Goal: Transaction & Acquisition: Book appointment/travel/reservation

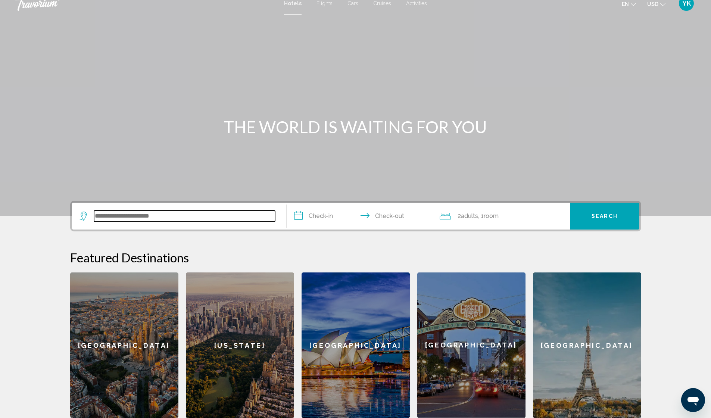
click at [254, 215] on input "Search widget" at bounding box center [184, 215] width 181 height 11
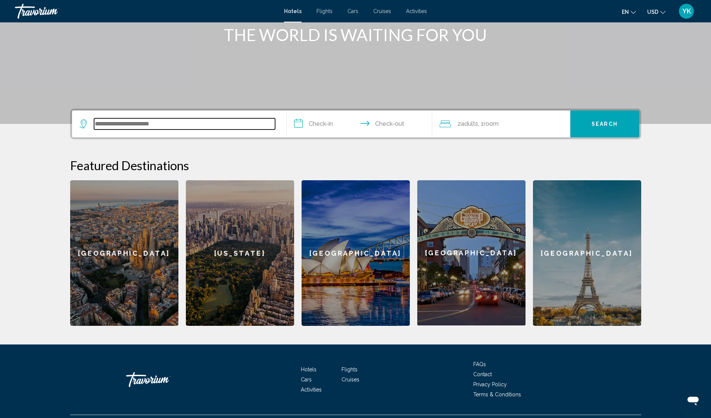
scroll to position [118, 0]
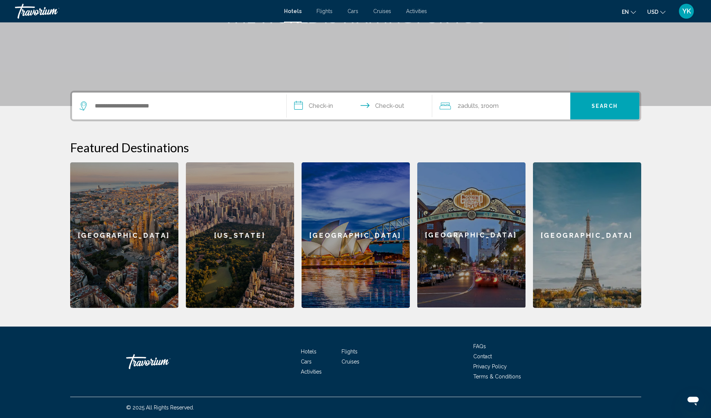
click at [686, 12] on span "YK" at bounding box center [686, 10] width 9 height 7
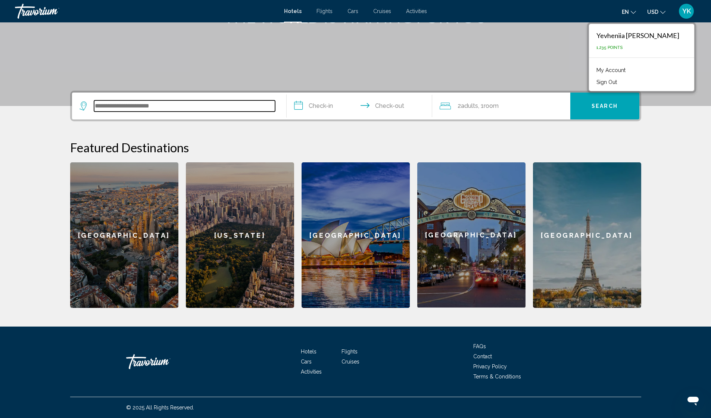
click at [220, 109] on input "Search widget" at bounding box center [184, 105] width 181 height 11
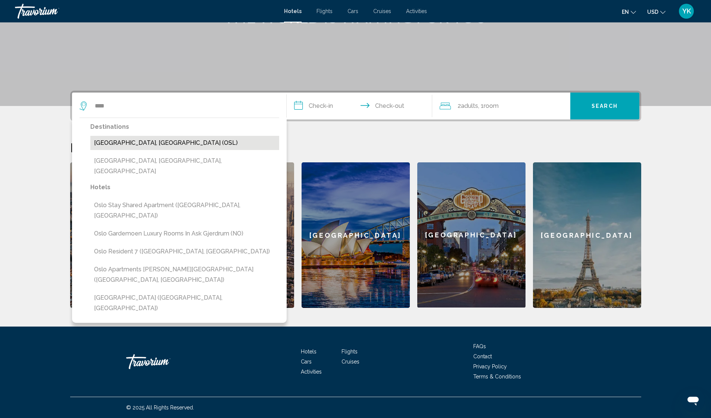
click at [128, 144] on button "[GEOGRAPHIC_DATA], [GEOGRAPHIC_DATA] (OSL)" at bounding box center [184, 143] width 189 height 14
type input "**********"
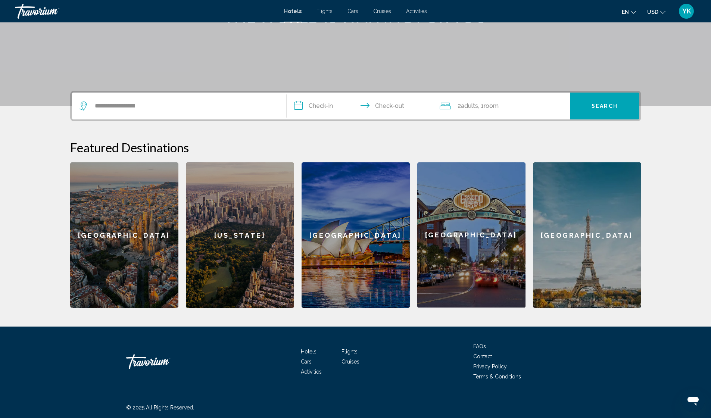
click at [321, 106] on input "**********" at bounding box center [361, 107] width 149 height 29
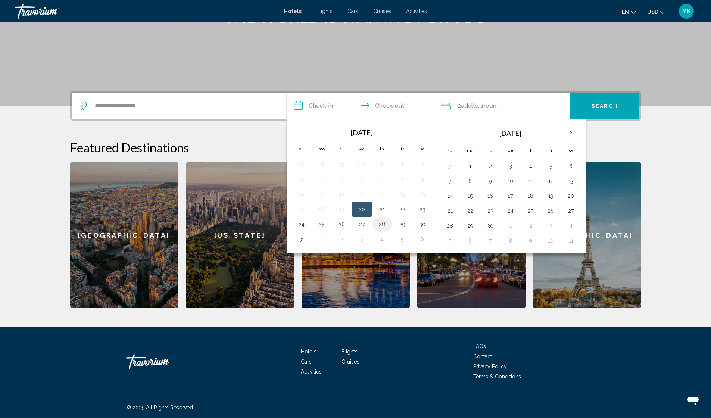
click at [383, 224] on button "28" at bounding box center [382, 224] width 12 height 10
click at [424, 227] on button "30" at bounding box center [422, 224] width 12 height 10
type input "**********"
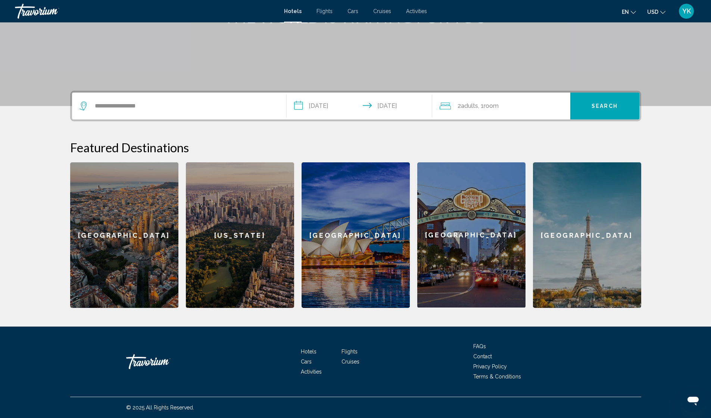
click at [474, 108] on span "Adults" at bounding box center [469, 105] width 17 height 7
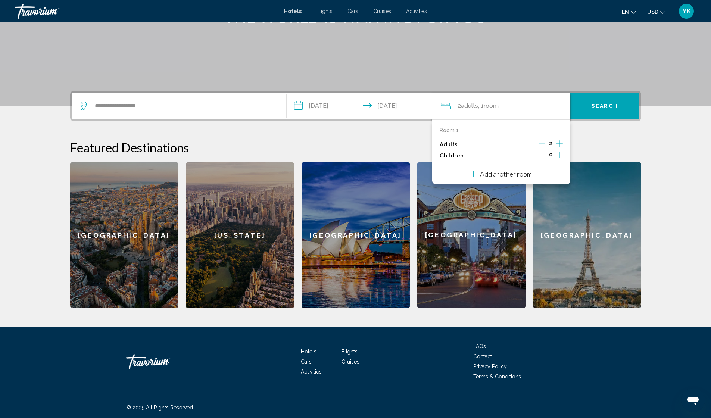
click at [559, 144] on icon "Increment adults" at bounding box center [559, 143] width 7 height 7
click at [559, 155] on icon "Increment children" at bounding box center [559, 155] width 7 height 7
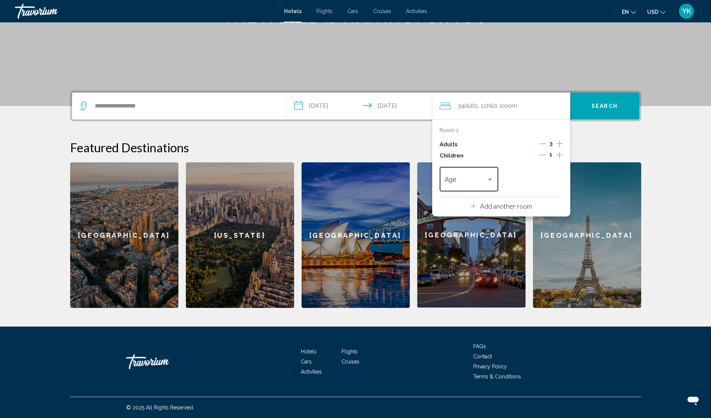
click at [494, 183] on div "Age" at bounding box center [469, 178] width 59 height 26
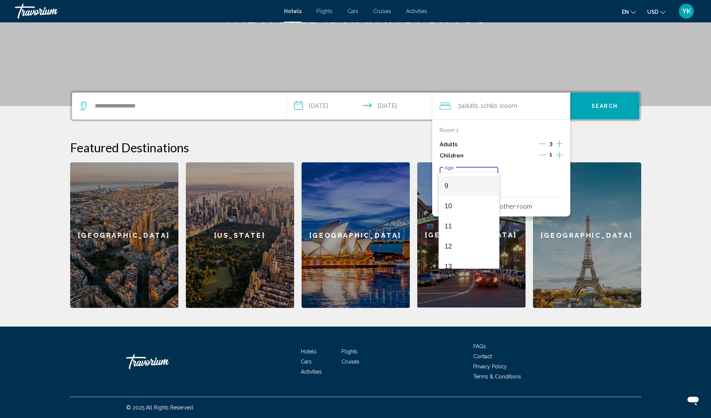
scroll to position [166, 0]
click at [461, 181] on span "8" at bounding box center [468, 179] width 49 height 20
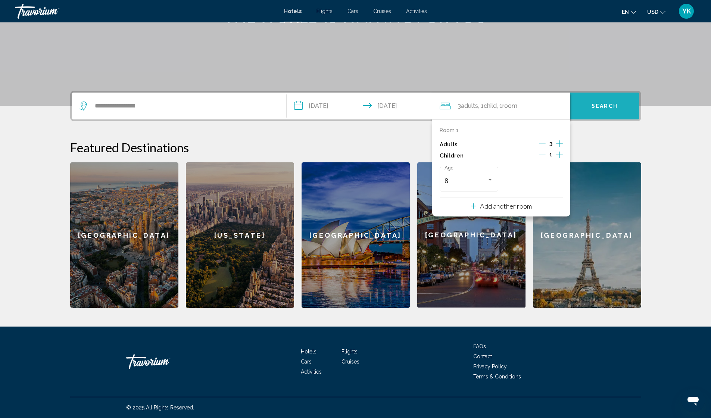
click at [594, 106] on span "Search" at bounding box center [604, 106] width 26 height 6
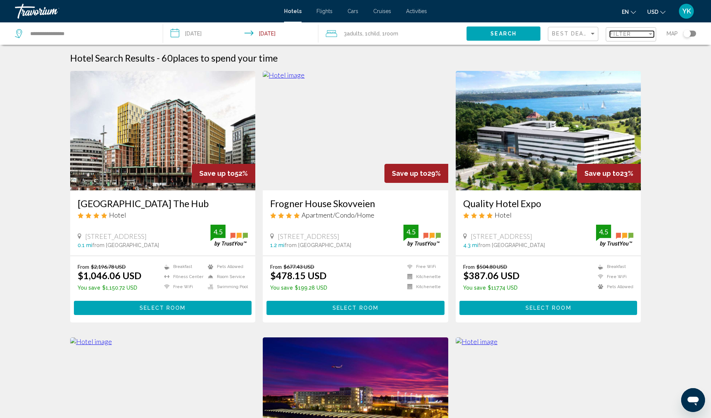
click at [628, 37] on span "Filter" at bounding box center [620, 34] width 21 height 6
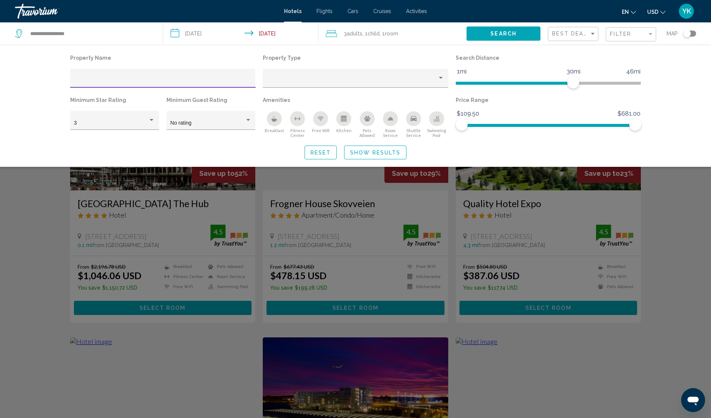
click at [272, 118] on icon "Breakfast" at bounding box center [274, 119] width 6 height 6
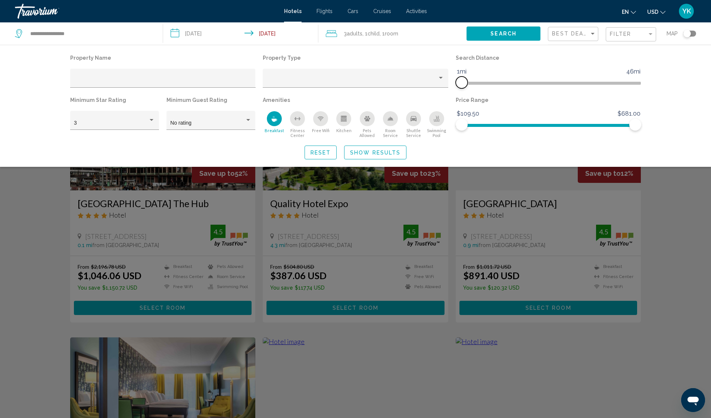
drag, startPoint x: 575, startPoint y: 81, endPoint x: 463, endPoint y: 82, distance: 112.0
click at [463, 82] on span "Hotel Filters" at bounding box center [462, 83] width 12 height 12
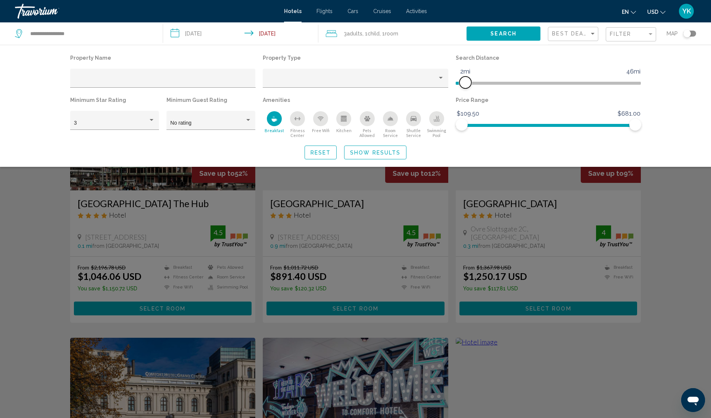
click at [466, 82] on span "Hotel Filters" at bounding box center [465, 83] width 12 height 12
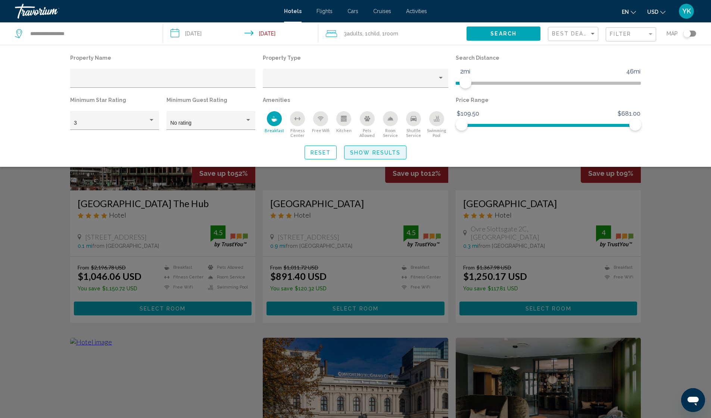
click at [378, 154] on span "Show Results" at bounding box center [375, 153] width 50 height 6
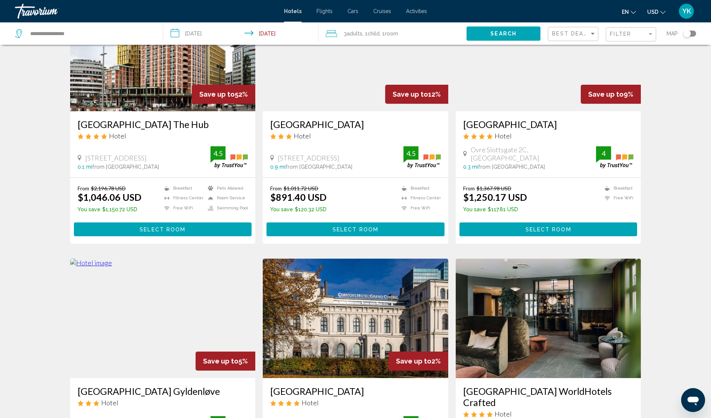
scroll to position [78, 0]
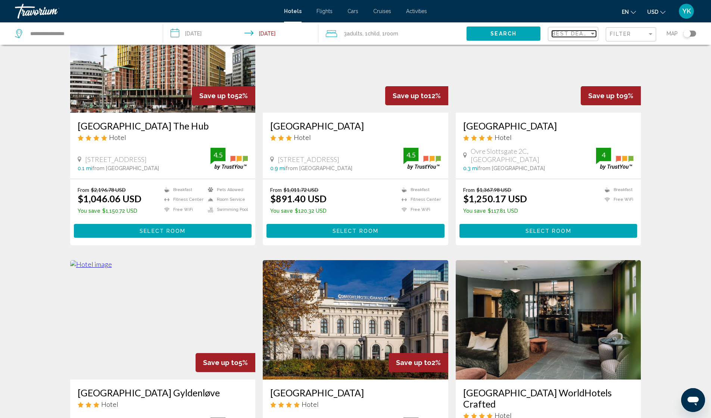
click at [590, 34] on div "Sort by" at bounding box center [592, 34] width 7 height 6
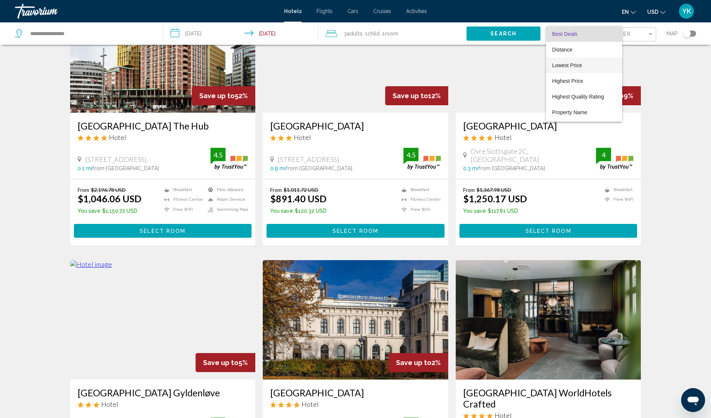
click at [576, 65] on span "Lowest Price" at bounding box center [567, 65] width 30 height 6
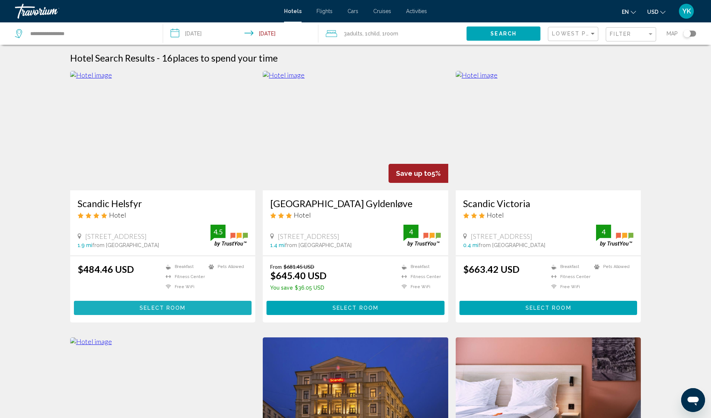
click at [162, 307] on span "Select Room" at bounding box center [163, 308] width 46 height 6
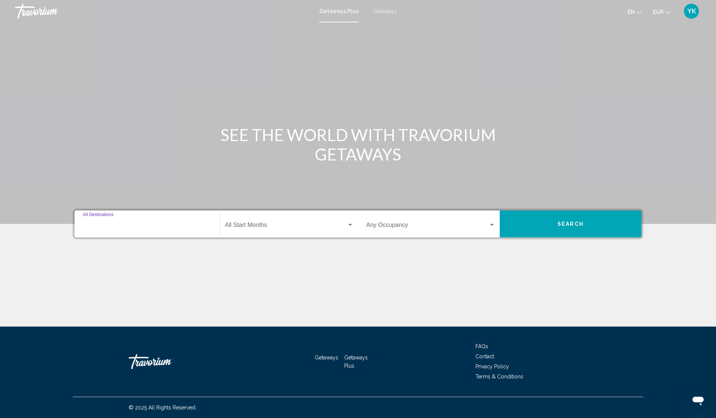
click at [157, 224] on input "Destination All Destinations" at bounding box center [147, 226] width 129 height 7
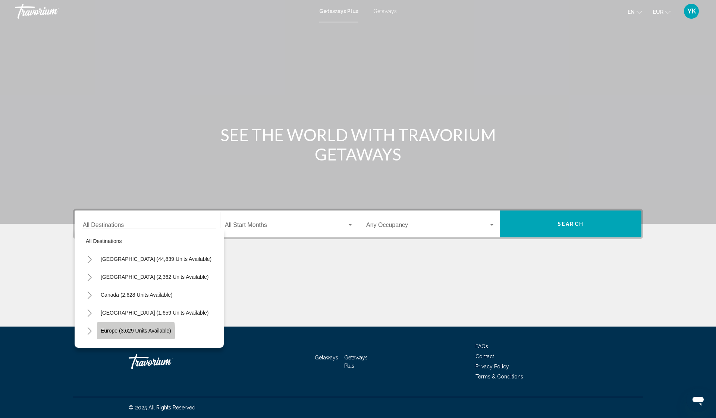
click at [129, 332] on span "Europe (3,629 units available)" at bounding box center [136, 331] width 71 height 6
type input "**********"
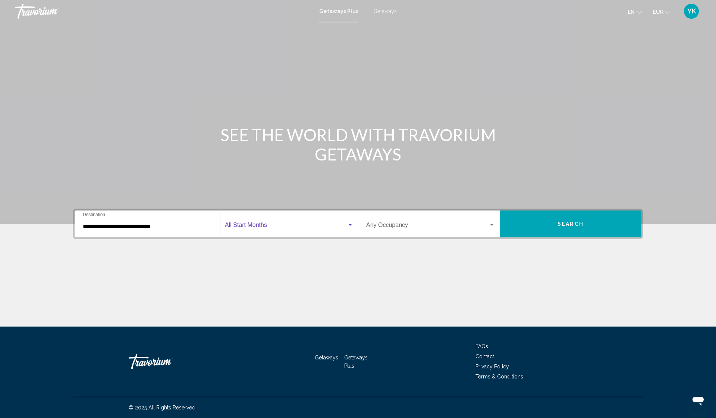
click at [258, 224] on span "Search widget" at bounding box center [286, 226] width 122 height 7
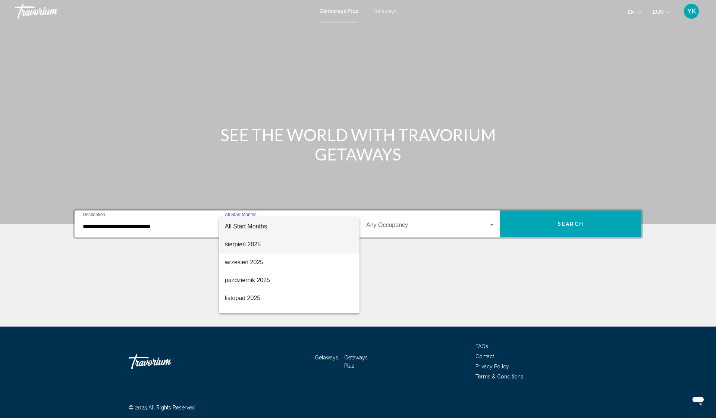
click at [245, 243] on span "sierpień 2025" at bounding box center [289, 244] width 129 height 18
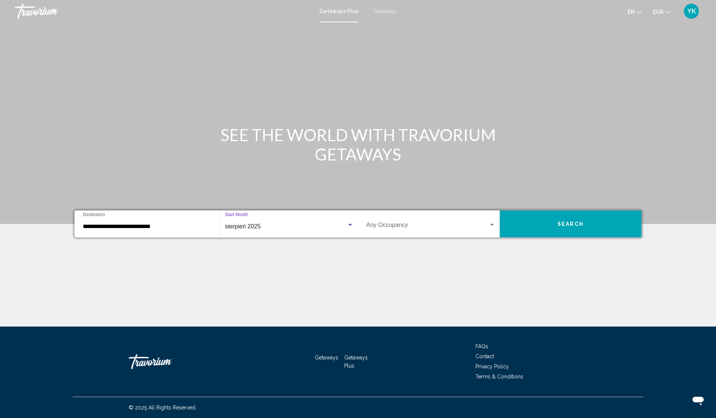
click at [541, 224] on button "Search" at bounding box center [571, 223] width 142 height 27
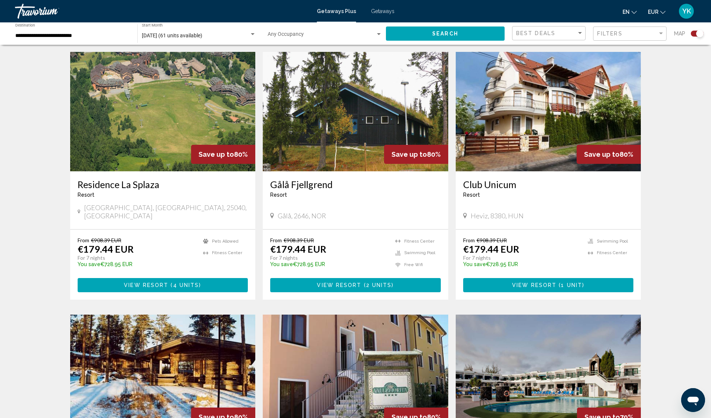
scroll to position [522, 0]
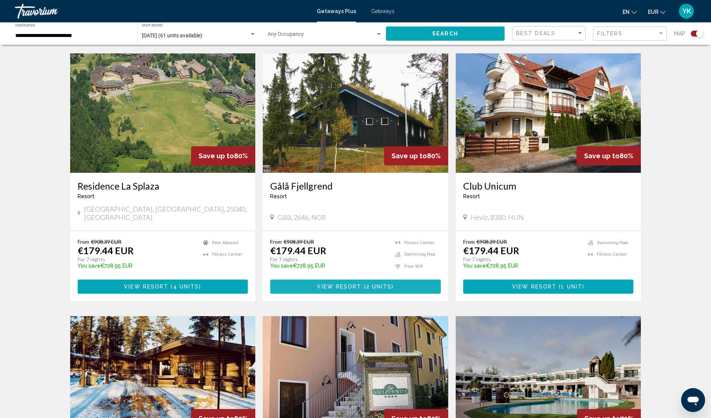
click at [342, 284] on span "View Resort" at bounding box center [339, 287] width 44 height 6
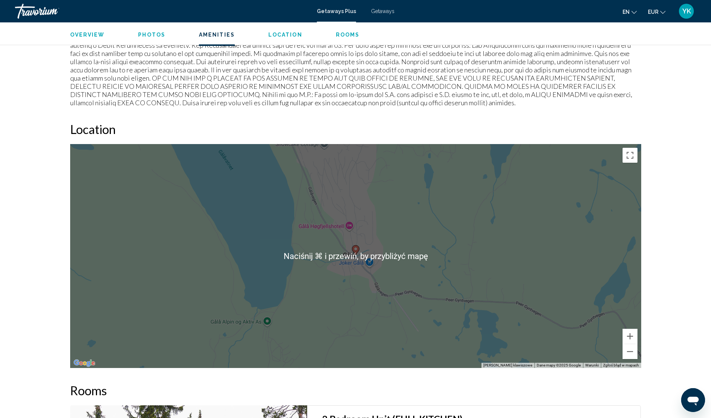
scroll to position [803, 0]
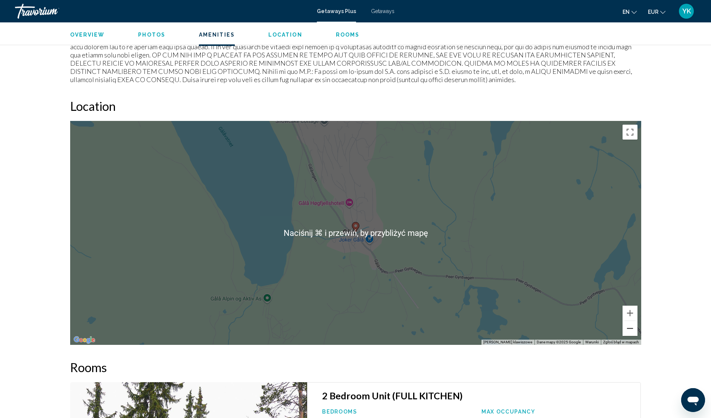
click at [630, 324] on button "Pomniejsz" at bounding box center [629, 328] width 15 height 15
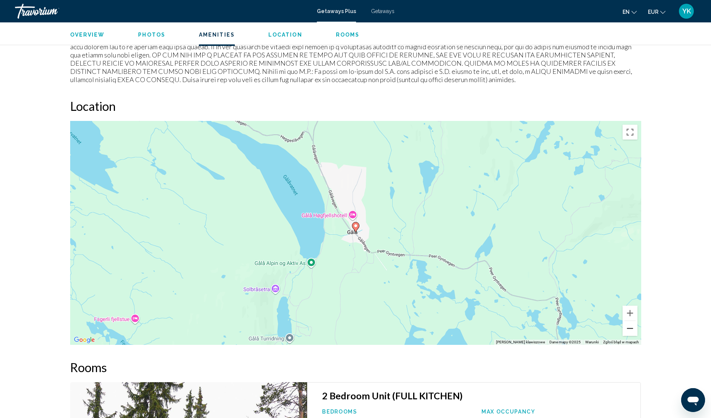
click at [630, 324] on button "Pomniejsz" at bounding box center [629, 328] width 15 height 15
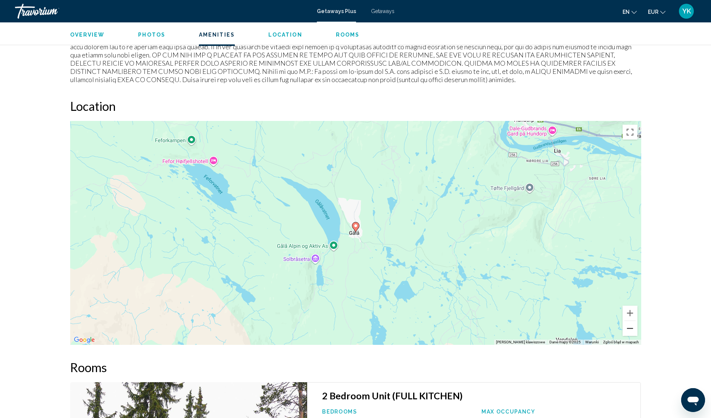
click at [630, 324] on button "Pomniejsz" at bounding box center [629, 328] width 15 height 15
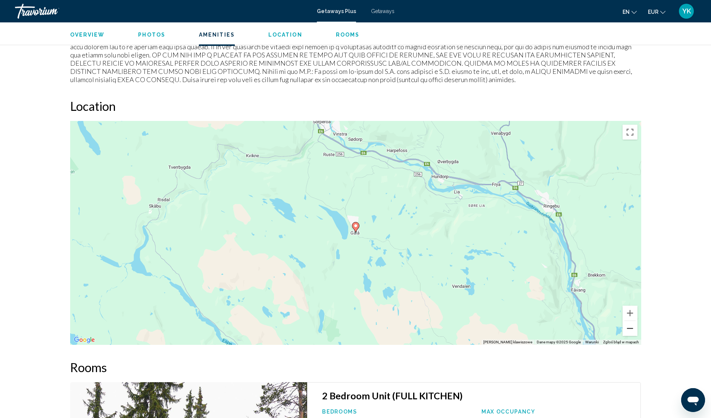
click at [630, 324] on button "Pomniejsz" at bounding box center [629, 328] width 15 height 15
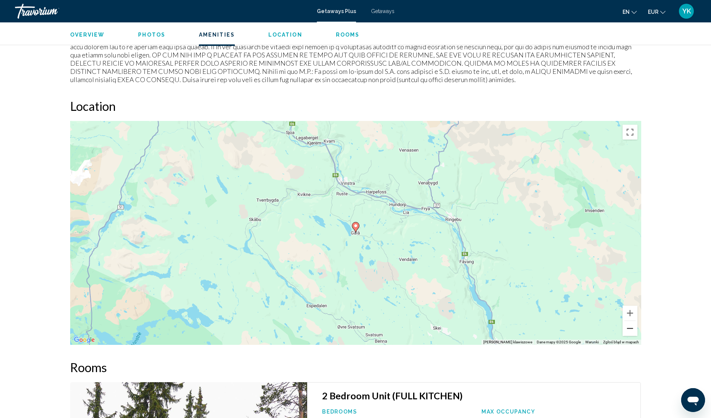
click at [630, 324] on button "Pomniejsz" at bounding box center [629, 328] width 15 height 15
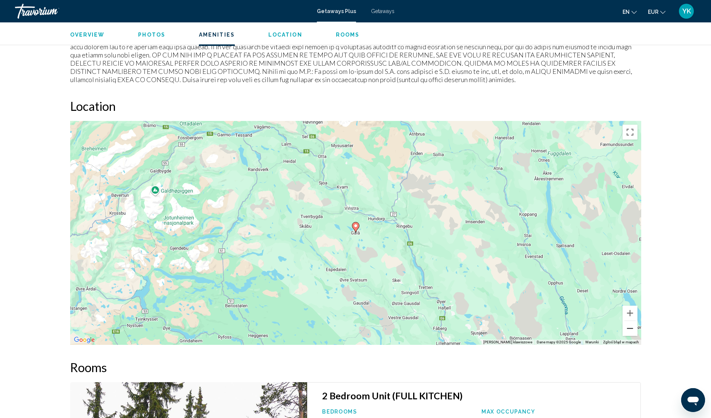
click at [630, 324] on button "Pomniejsz" at bounding box center [629, 328] width 15 height 15
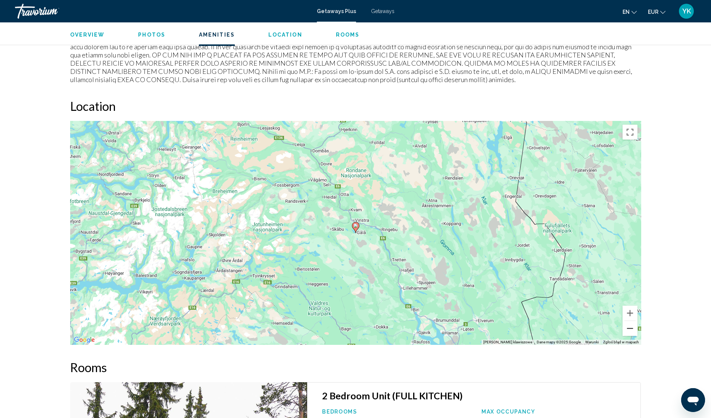
click at [630, 324] on button "Pomniejsz" at bounding box center [629, 328] width 15 height 15
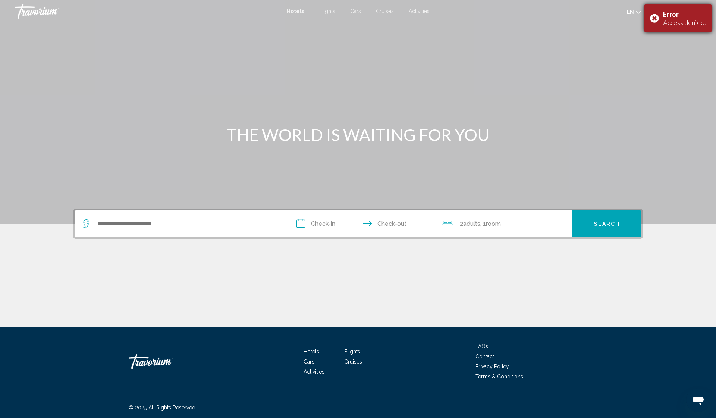
click at [658, 18] on div "Error Access denied." at bounding box center [678, 18] width 67 height 28
click at [694, 14] on span "YK" at bounding box center [692, 10] width 9 height 7
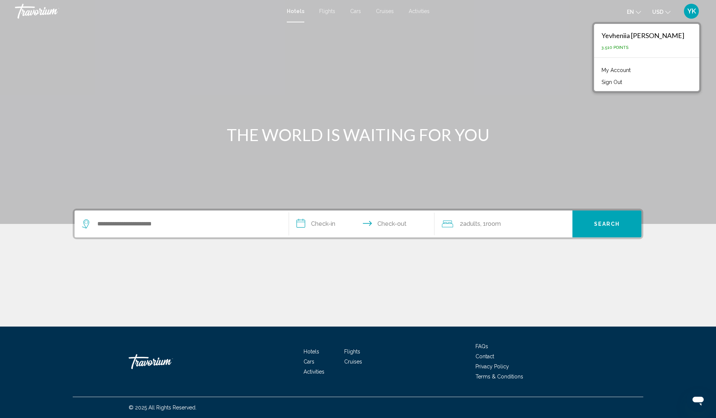
click at [635, 69] on link "My Account" at bounding box center [616, 70] width 37 height 10
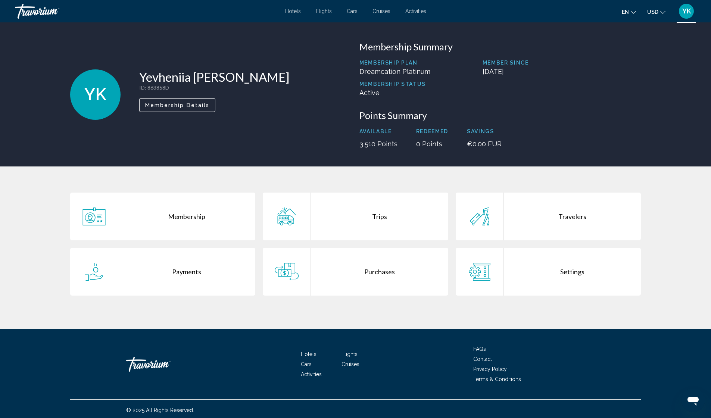
click at [185, 219] on div "Membership" at bounding box center [186, 217] width 137 height 48
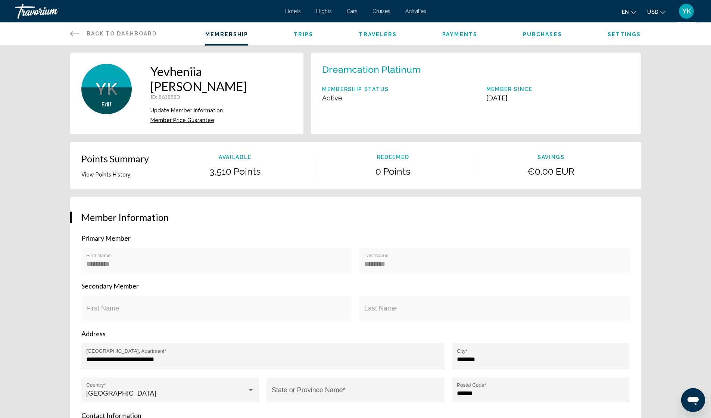
click at [299, 34] on span "Trips" at bounding box center [304, 34] width 20 height 6
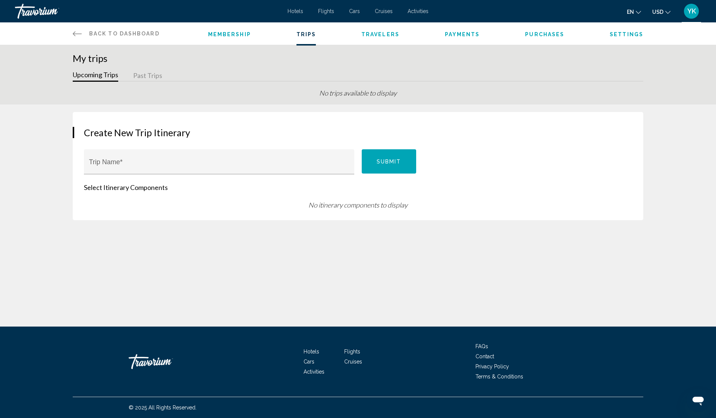
click at [152, 75] on button "Past Trips" at bounding box center [147, 76] width 29 height 12
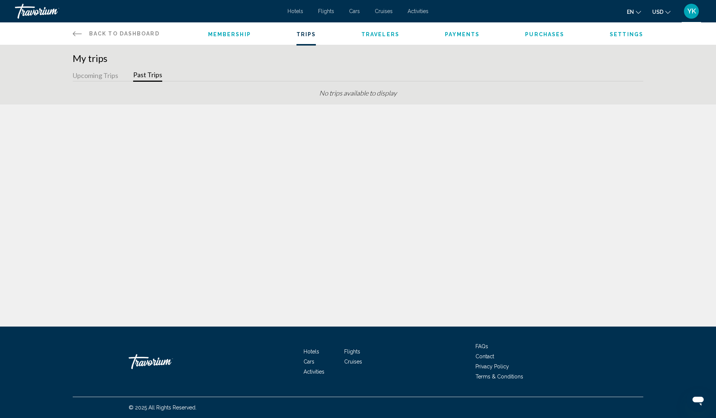
click at [384, 35] on span "Travelers" at bounding box center [381, 34] width 38 height 6
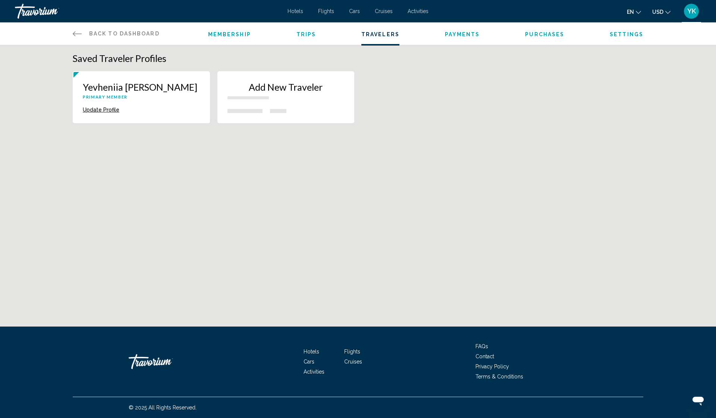
click at [459, 37] on span "Payments" at bounding box center [462, 34] width 35 height 6
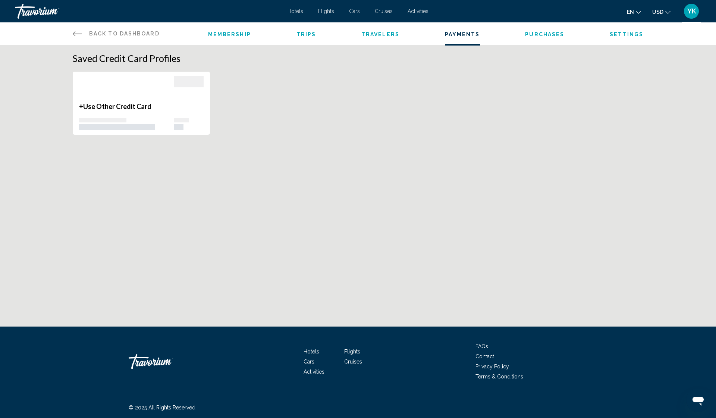
click at [296, 12] on span "Hotels" at bounding box center [296, 11] width 16 height 6
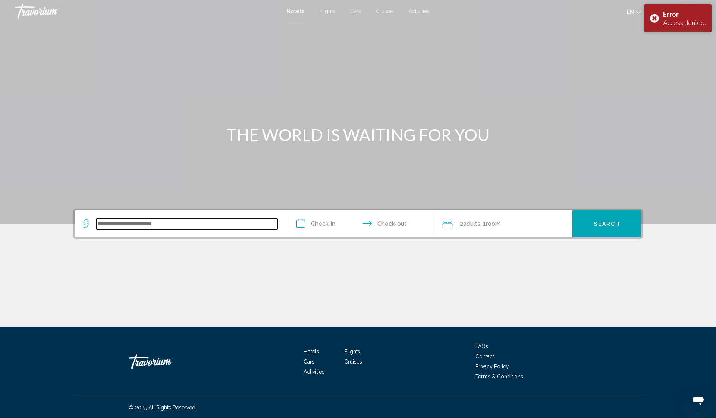
click at [250, 218] on input "Search widget" at bounding box center [187, 223] width 181 height 11
type input "****"
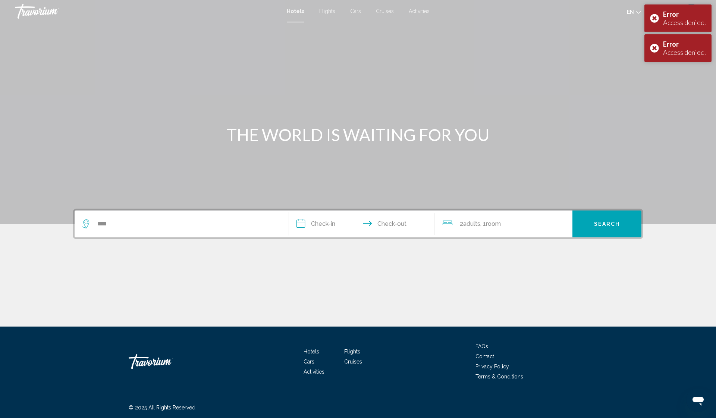
click at [326, 225] on input "**********" at bounding box center [363, 224] width 149 height 29
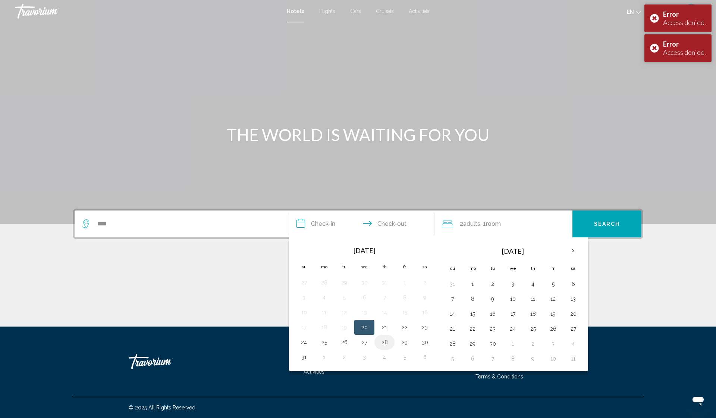
click at [384, 341] on button "28" at bounding box center [385, 342] width 12 height 10
click at [426, 343] on button "30" at bounding box center [425, 342] width 12 height 10
type input "**********"
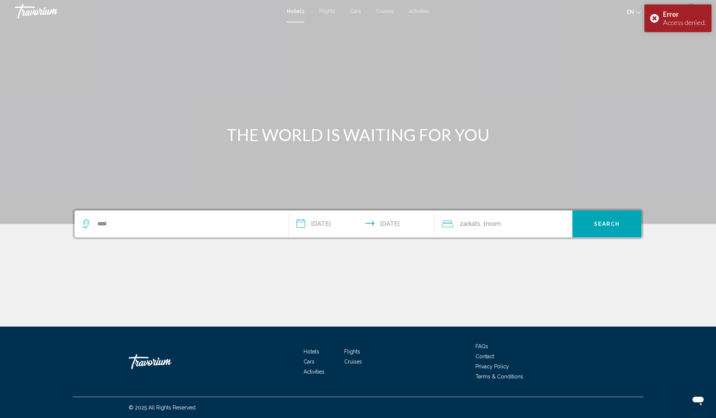
click at [604, 227] on button "Search" at bounding box center [607, 223] width 69 height 27
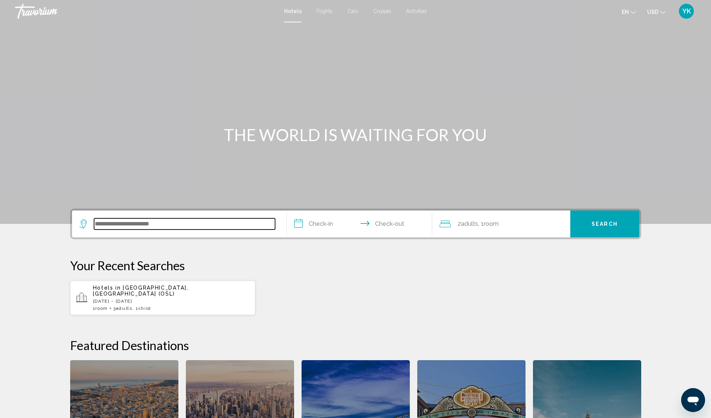
click at [226, 223] on input "Search widget" at bounding box center [184, 223] width 181 height 11
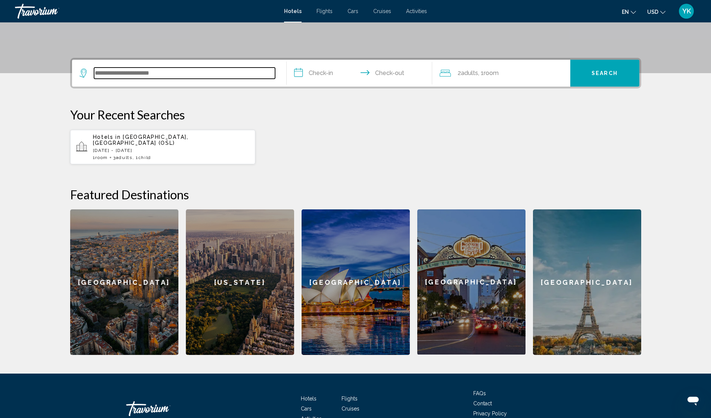
scroll to position [184, 0]
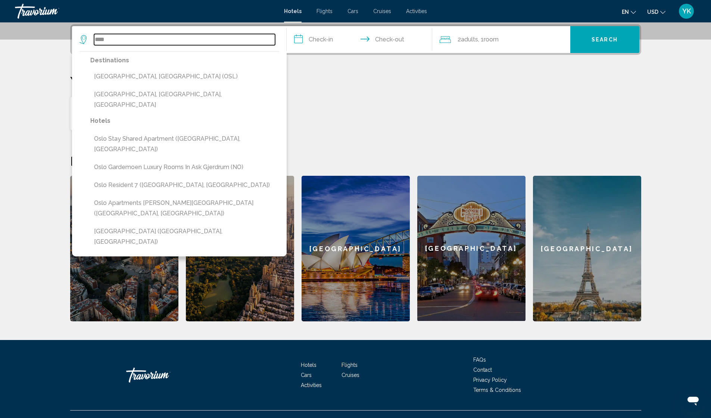
type input "****"
click at [321, 123] on div "Hotels in Oslo, Norway (OSL) Thu, 28 Aug - Sat, 30 Aug 1 Room rooms 3 Adult Adu…" at bounding box center [355, 113] width 571 height 35
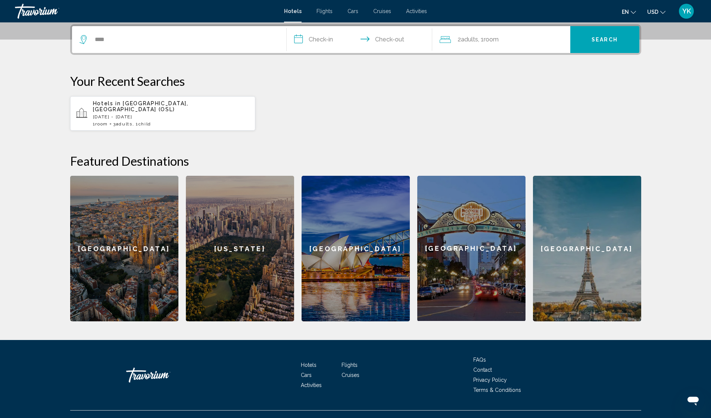
click at [172, 114] on p "Thu, 28 Aug - Sat, 30 Aug" at bounding box center [171, 116] width 157 height 5
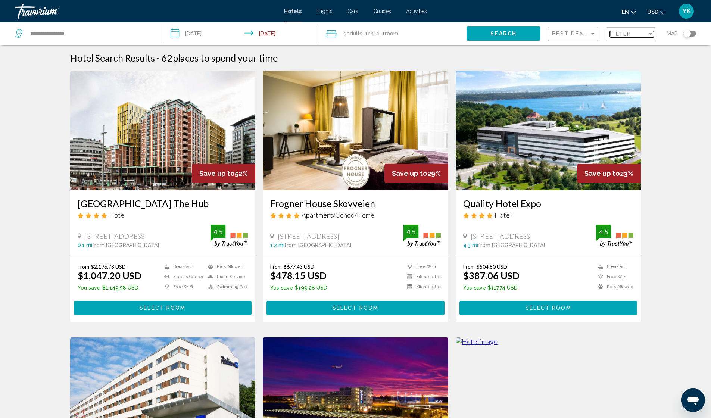
click at [622, 35] on span "Filter" at bounding box center [620, 34] width 21 height 6
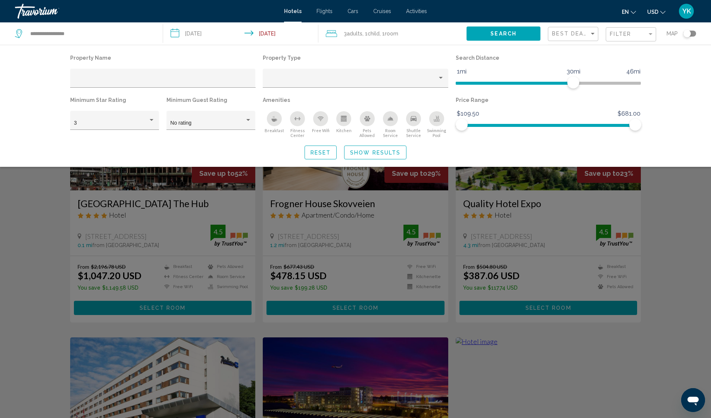
click at [271, 121] on div "Breakfast" at bounding box center [274, 118] width 15 height 15
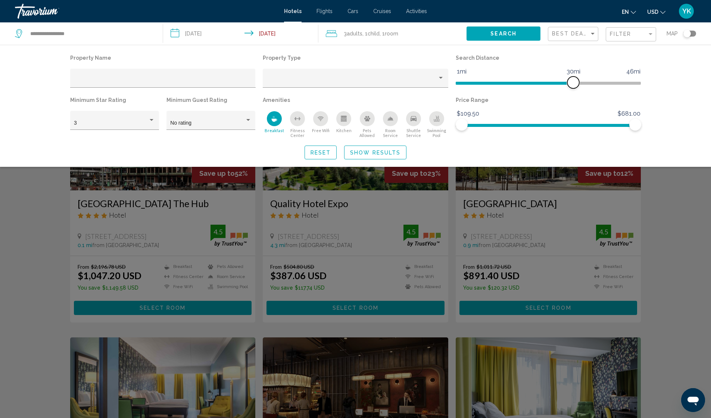
click at [473, 82] on span "Hotel Filters" at bounding box center [515, 83] width 118 height 3
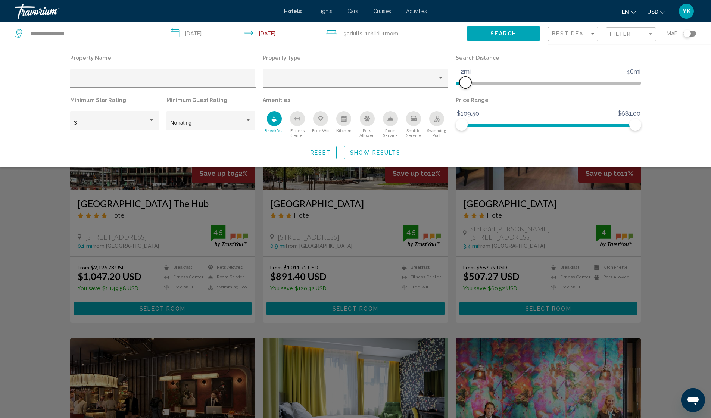
drag, startPoint x: 474, startPoint y: 83, endPoint x: 465, endPoint y: 83, distance: 9.7
click at [465, 83] on span "Hotel Filters" at bounding box center [465, 83] width 12 height 12
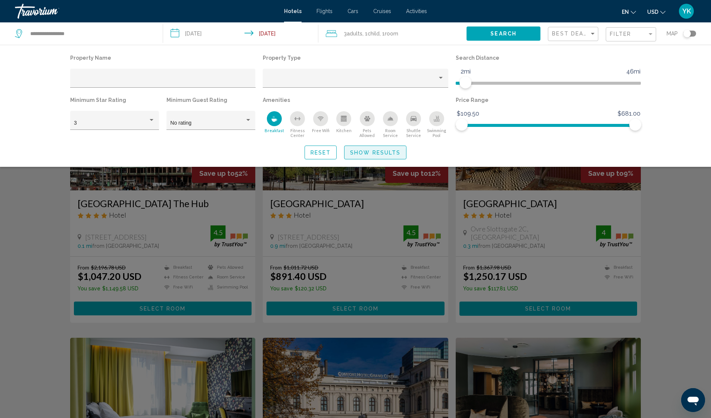
click at [372, 156] on span "Show Results" at bounding box center [375, 153] width 50 height 6
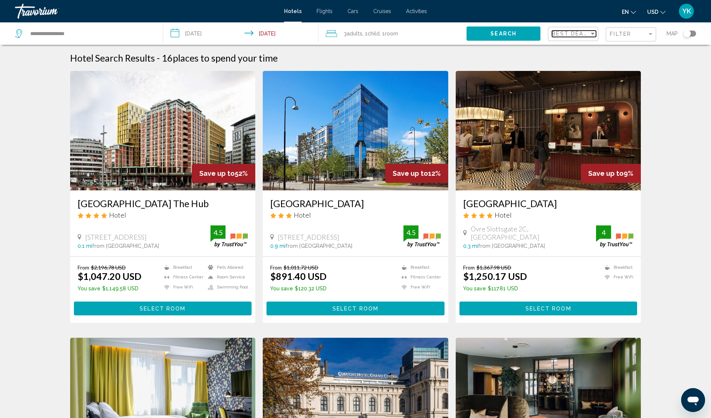
click at [588, 33] on div "Best Deals" at bounding box center [570, 34] width 37 height 6
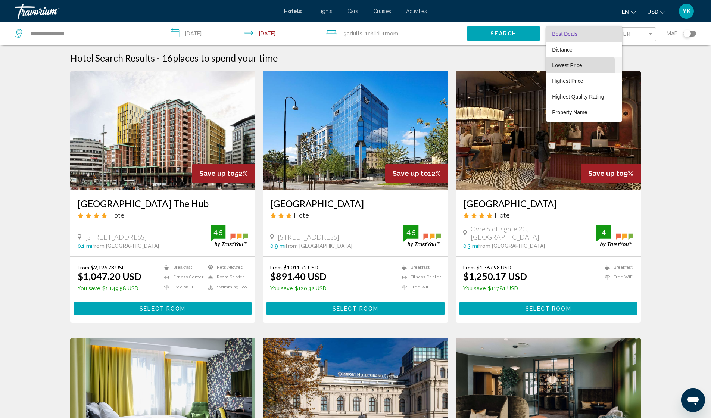
click at [569, 68] on span "Lowest Price" at bounding box center [567, 65] width 30 height 6
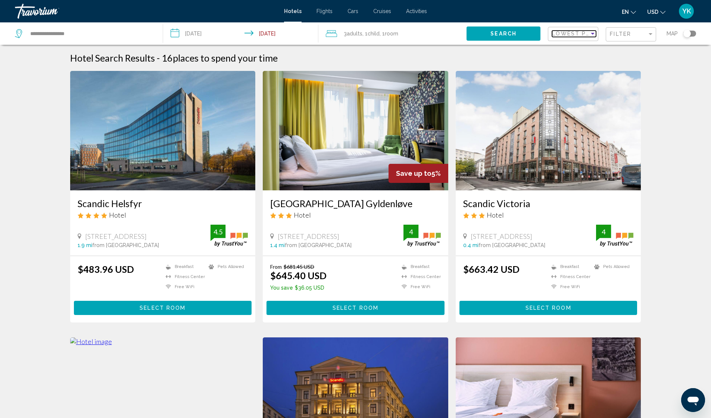
scroll to position [42, 0]
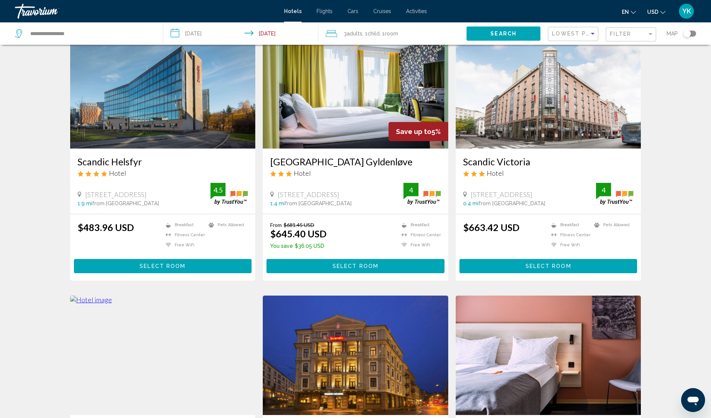
click at [171, 266] on span "Select Room" at bounding box center [163, 266] width 46 height 6
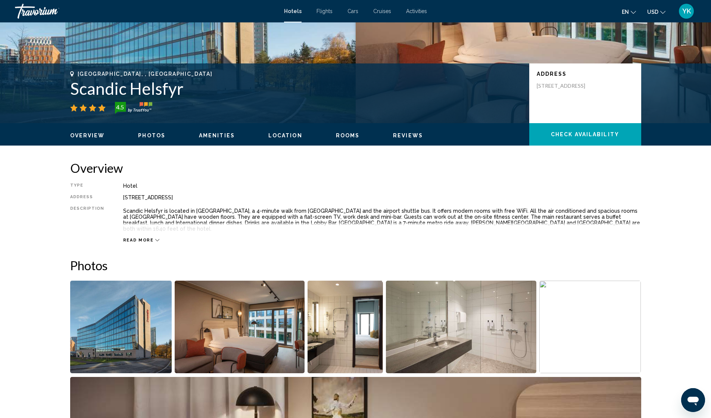
scroll to position [192, 0]
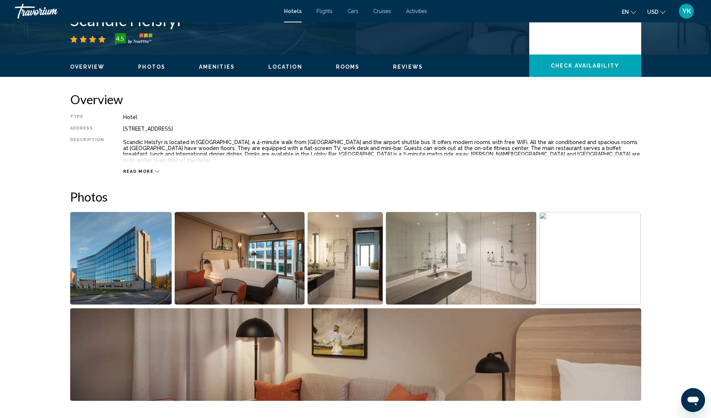
click at [155, 169] on icon "Main content" at bounding box center [157, 171] width 4 height 4
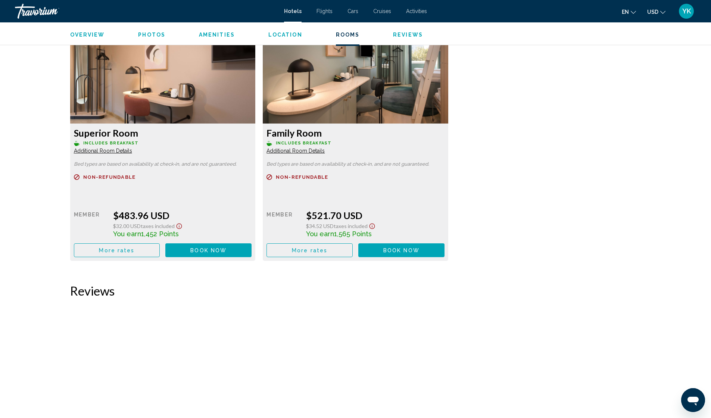
scroll to position [928, 0]
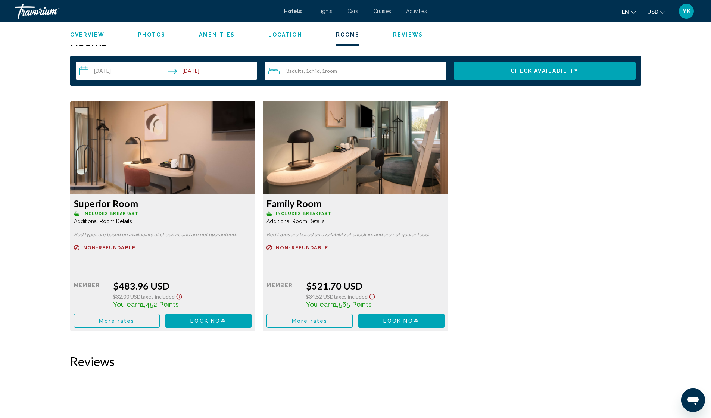
click at [103, 218] on span "Additional Room Details" at bounding box center [103, 221] width 58 height 6
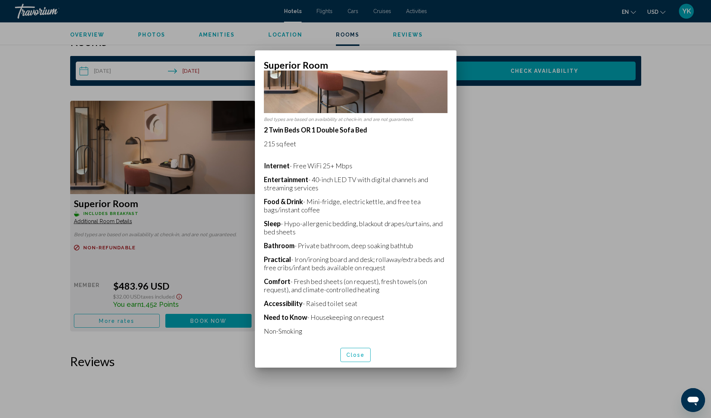
scroll to position [95, 0]
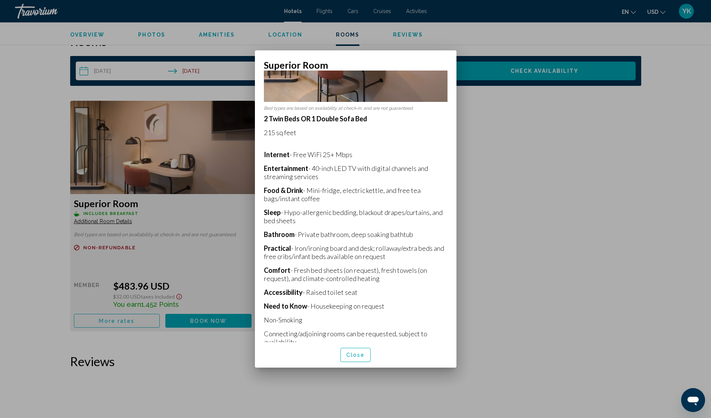
click at [357, 355] on span "Close" at bounding box center [355, 355] width 19 height 6
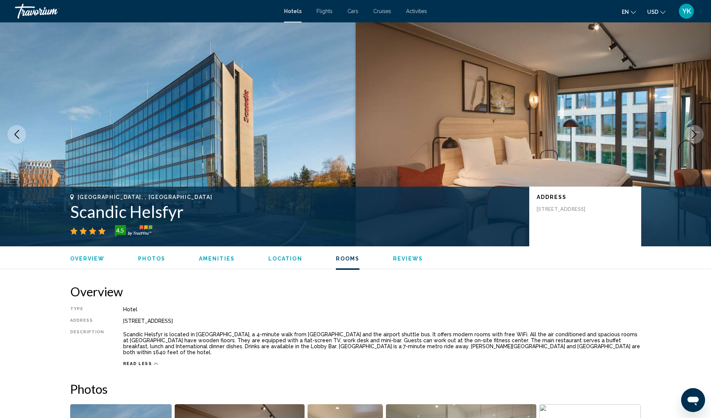
scroll to position [928, 0]
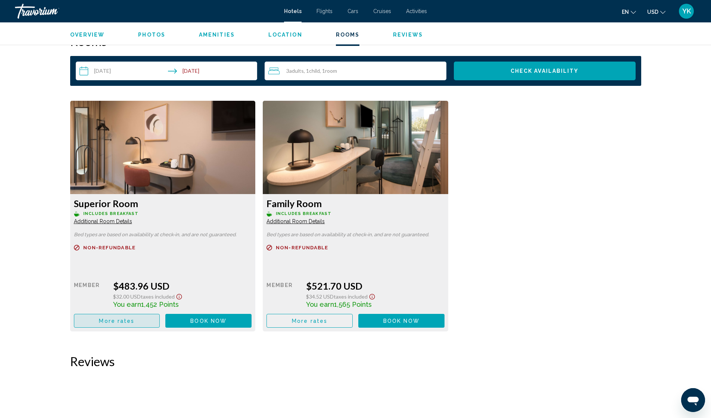
click at [153, 316] on button "More rates" at bounding box center [117, 321] width 86 height 14
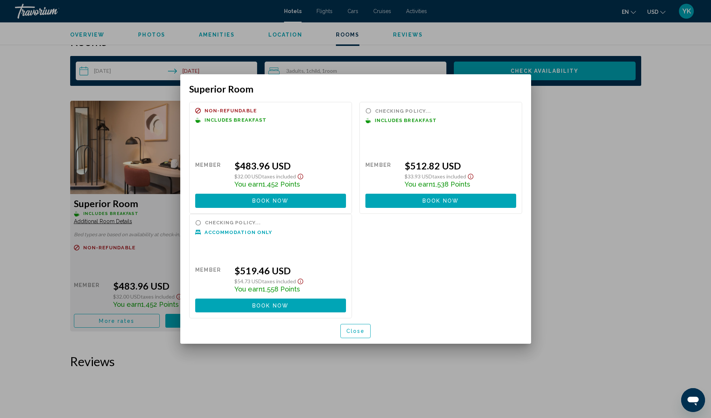
click at [158, 231] on div at bounding box center [355, 209] width 711 height 418
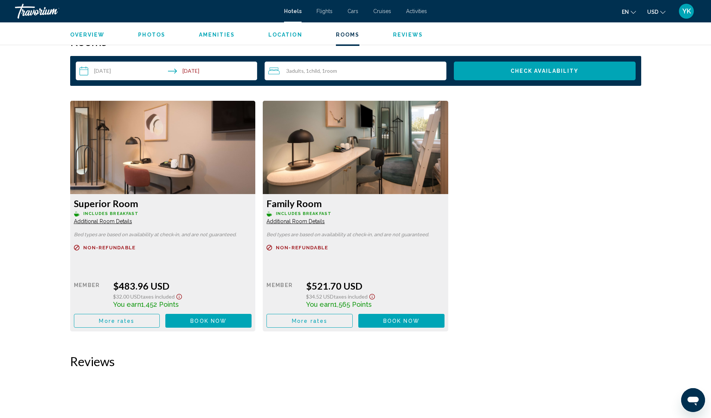
scroll to position [690, 0]
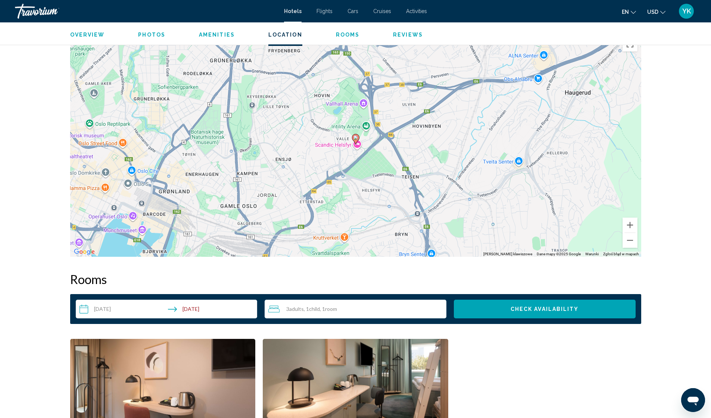
click at [351, 305] on div "3 Adult Adults , 1 Child Children , 1 Room rooms" at bounding box center [357, 309] width 178 height 9
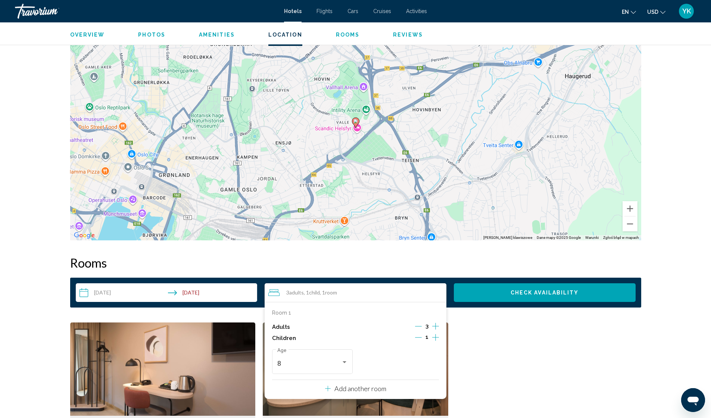
scroll to position [729, 0]
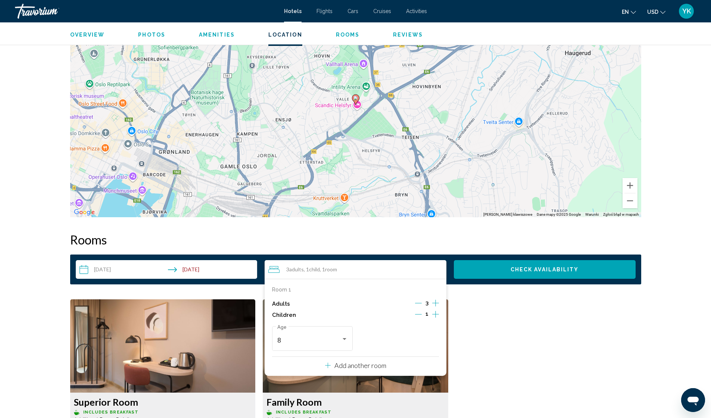
click at [358, 361] on p "Add another room" at bounding box center [360, 365] width 52 height 8
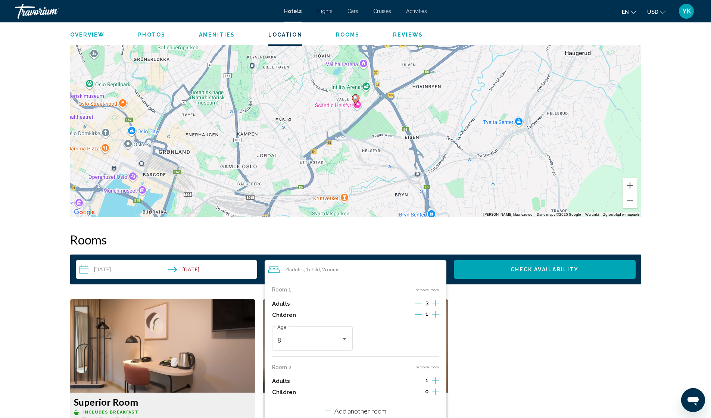
click at [420, 300] on icon "Decrement adults" at bounding box center [418, 303] width 7 height 7
click at [435, 306] on icon "Increment adults" at bounding box center [435, 303] width 7 height 7
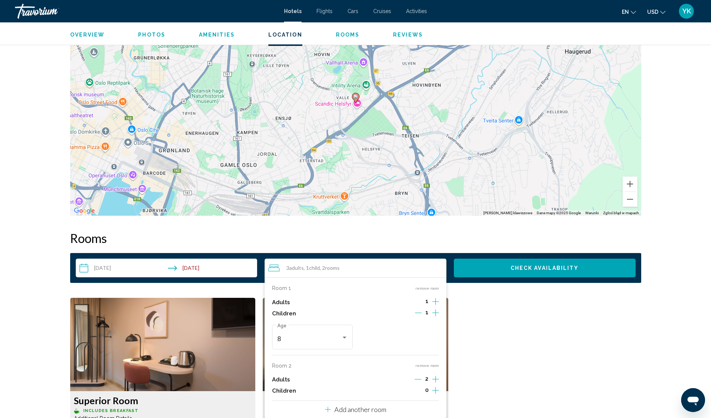
scroll to position [925, 0]
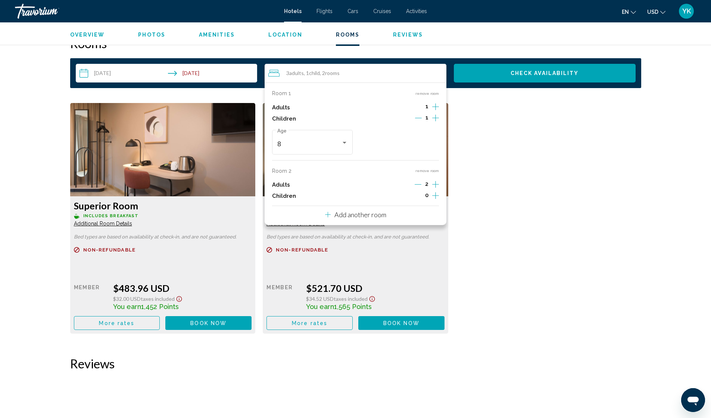
click at [491, 217] on div "Superior Room Includes Breakfast Additional Room Details Bed types are based on…" at bounding box center [355, 222] width 578 height 238
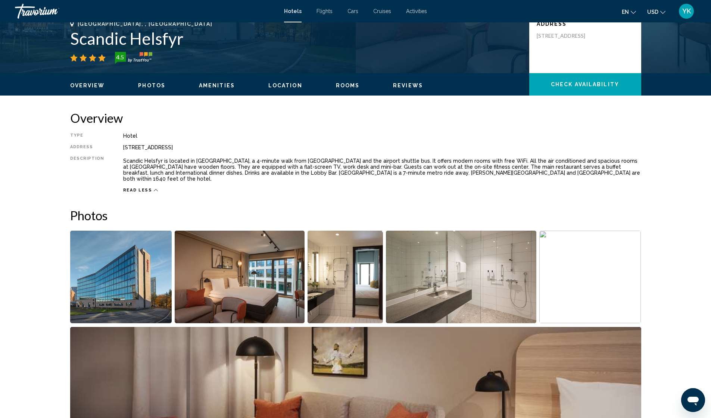
scroll to position [0, 0]
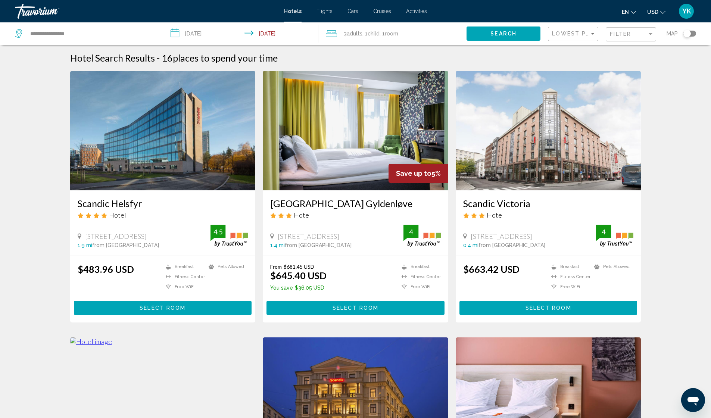
click at [358, 32] on span "Adults" at bounding box center [355, 34] width 16 height 6
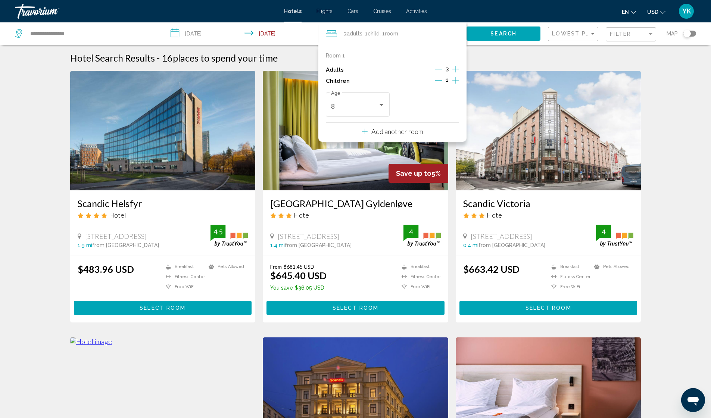
click at [438, 68] on icon "Decrement adults" at bounding box center [438, 69] width 7 height 7
click at [400, 133] on p "Add another room" at bounding box center [397, 131] width 52 height 8
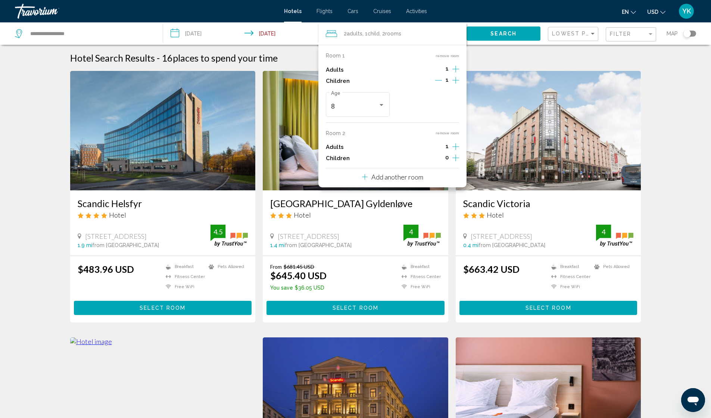
click at [453, 72] on icon "Increment adults" at bounding box center [455, 69] width 7 height 7
click at [490, 33] on button "Search" at bounding box center [503, 33] width 74 height 14
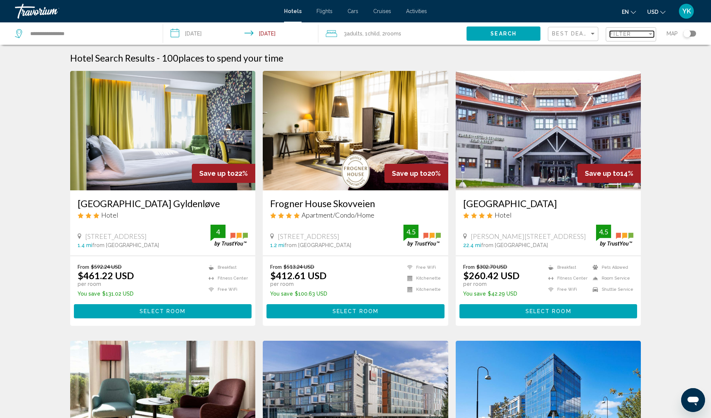
click at [622, 35] on span "Filter" at bounding box center [620, 34] width 21 height 6
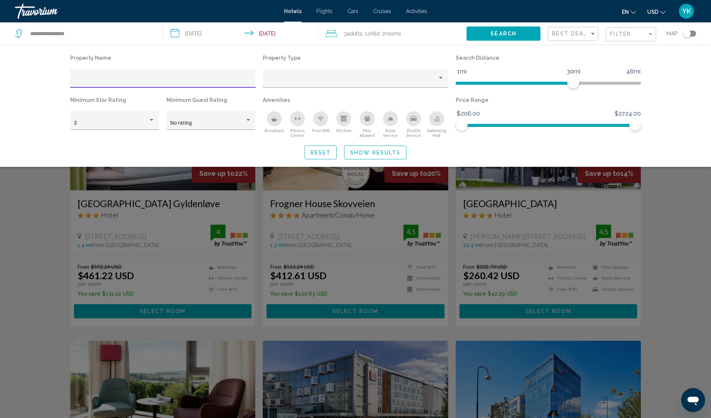
click at [277, 122] on icon "Breakfast" at bounding box center [274, 119] width 6 height 6
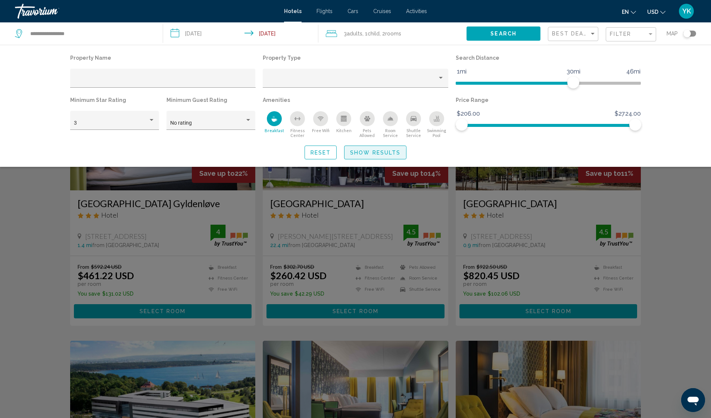
click at [366, 154] on span "Show Results" at bounding box center [375, 153] width 50 height 6
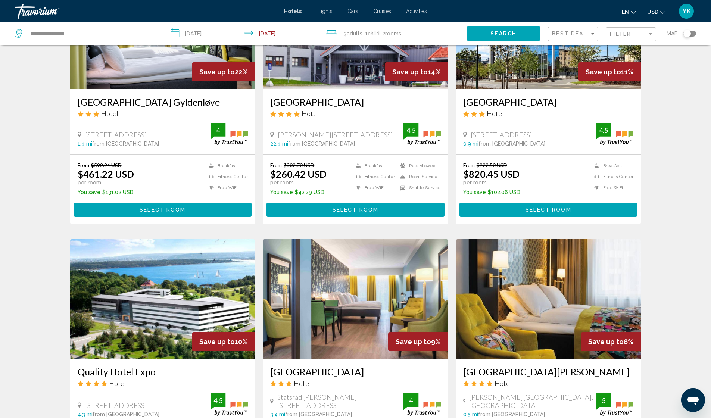
scroll to position [18, 0]
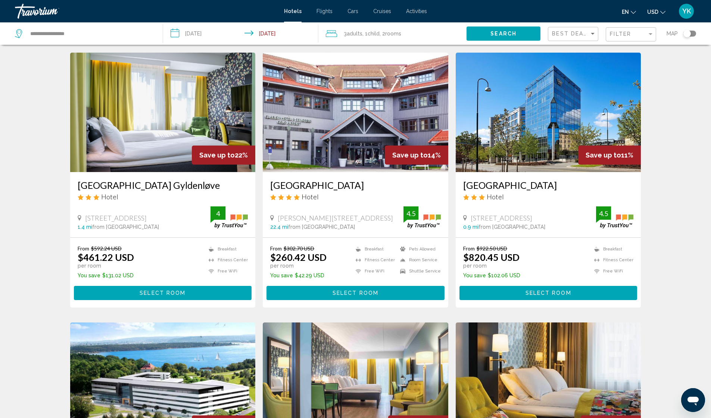
click at [334, 188] on h3 "Clarion Hotel Oslo Airport" at bounding box center [355, 184] width 171 height 11
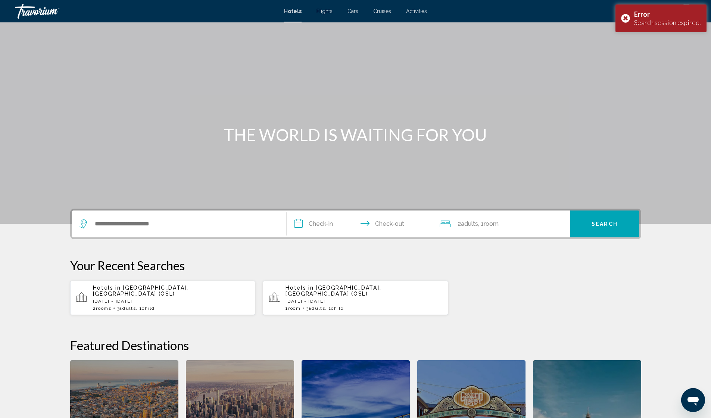
scroll to position [193, 0]
